Goal: Task Accomplishment & Management: Use online tool/utility

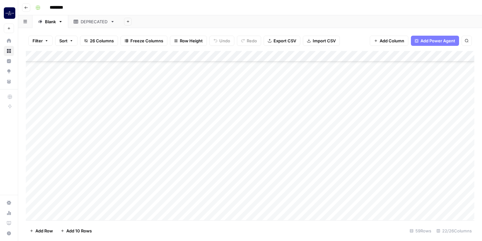
scroll to position [491, 0]
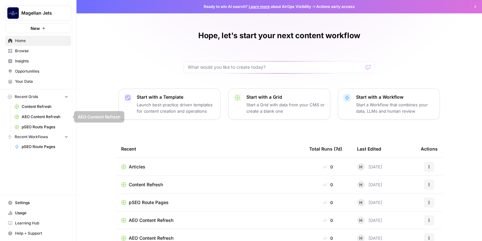
click at [35, 104] on link "Content Refresh" at bounding box center [41, 107] width 59 height 10
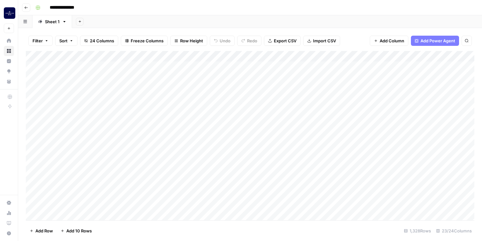
click at [201, 70] on div "Add Column" at bounding box center [250, 136] width 449 height 170
click at [202, 68] on div "Add Column" at bounding box center [250, 136] width 449 height 170
click at [202, 68] on textarea "**********" at bounding box center [227, 70] width 128 height 15
click at [194, 95] on div "Add Column" at bounding box center [250, 136] width 449 height 170
click at [130, 157] on div "Add Column" at bounding box center [250, 136] width 449 height 170
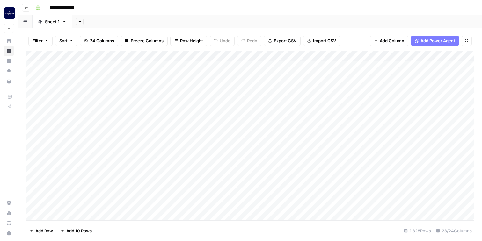
click at [165, 156] on div "Add Column" at bounding box center [250, 136] width 449 height 170
type input "**********"
click at [455, 56] on icon "Next Result" at bounding box center [453, 58] width 5 height 5
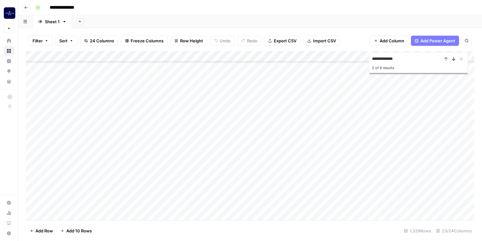
scroll to position [2432, 0]
click at [455, 56] on icon "Next Result" at bounding box center [453, 58] width 5 height 5
click at [257, 215] on div "Add Column" at bounding box center [250, 136] width 449 height 170
click at [289, 215] on div "Add Column" at bounding box center [250, 136] width 449 height 170
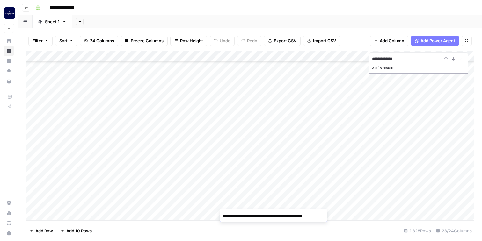
click at [299, 216] on input "**********" at bounding box center [274, 217] width 102 height 8
click at [307, 231] on footer "Add Row Add 10 Rows 1,328 Rows 23/24 Columns" at bounding box center [250, 231] width 449 height 21
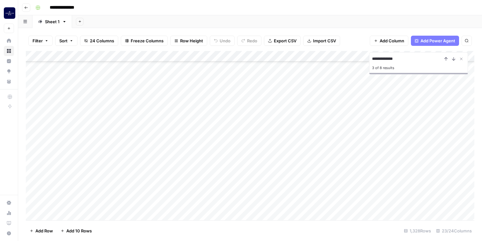
click at [303, 215] on div "Add Column" at bounding box center [250, 136] width 449 height 170
click at [203, 142] on div "Add Column" at bounding box center [250, 136] width 449 height 170
click at [197, 174] on div "Add Column" at bounding box center [250, 136] width 449 height 170
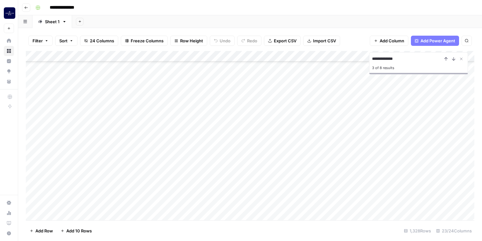
scroll to position [4630, 0]
click at [197, 174] on div "Add Column" at bounding box center [250, 136] width 449 height 170
click at [196, 155] on div "Add Column" at bounding box center [250, 136] width 449 height 170
click at [197, 145] on div "Add Column" at bounding box center [250, 136] width 449 height 170
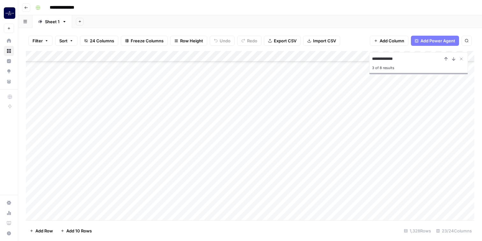
click at [30, 10] on button "Go back" at bounding box center [26, 8] width 8 height 8
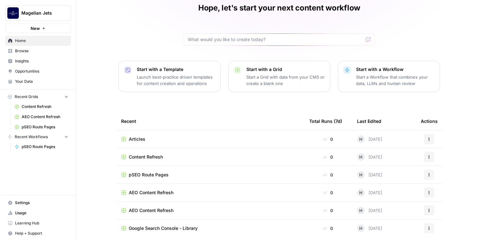
scroll to position [52, 0]
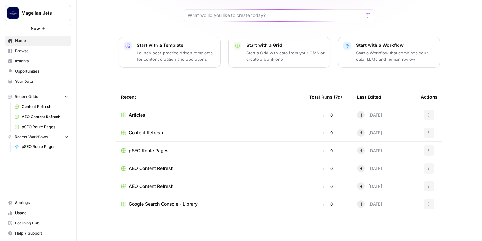
click at [437, 29] on div "Hope, let's start your next content workflow Start with a Template Launch best-…" at bounding box center [280, 94] width 406 height 293
click at [451, 43] on div "Hope, let's start your next content workflow Start with a Template Launch best-…" at bounding box center [280, 94] width 406 height 293
click at [465, 76] on div "Hope, let's start your next content workflow Start with a Template Launch best-…" at bounding box center [280, 94] width 406 height 293
click at [135, 114] on span "Articles" at bounding box center [137, 115] width 17 height 6
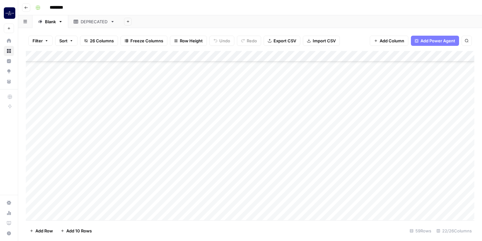
scroll to position [491, 0]
click at [76, 215] on div "Add Column" at bounding box center [250, 136] width 449 height 170
type textarea "**********"
click at [198, 204] on div "Add Column" at bounding box center [250, 136] width 449 height 170
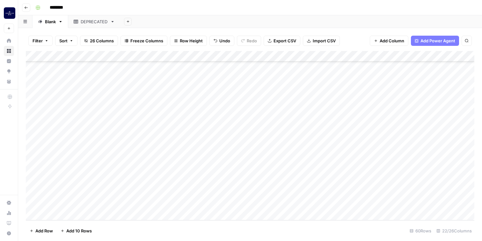
click at [203, 204] on div "Add Column" at bounding box center [250, 136] width 449 height 170
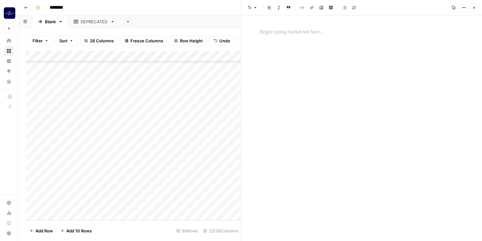
click at [309, 35] on p at bounding box center [362, 32] width 204 height 8
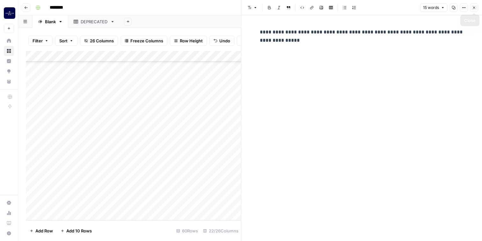
click at [476, 6] on button "Close" at bounding box center [474, 8] width 8 height 8
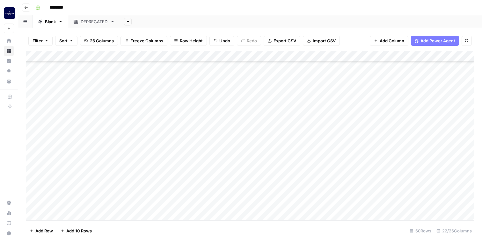
click at [252, 203] on div "Add Column" at bounding box center [250, 136] width 449 height 170
click at [274, 205] on div "Add Column" at bounding box center [250, 136] width 449 height 170
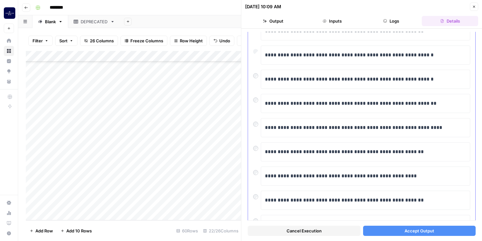
scroll to position [115, 0]
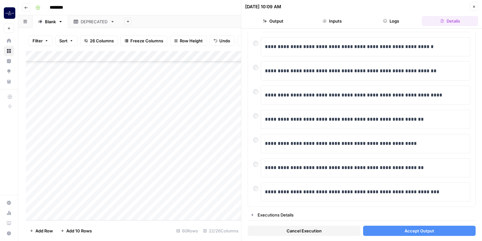
click at [418, 233] on span "Accept Output" at bounding box center [420, 231] width 30 height 6
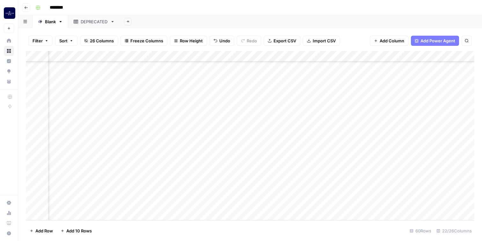
scroll to position [502, 111]
click at [298, 19] on div "Add Sheet" at bounding box center [301, 21] width 362 height 13
